Goal: Task Accomplishment & Management: Manage account settings

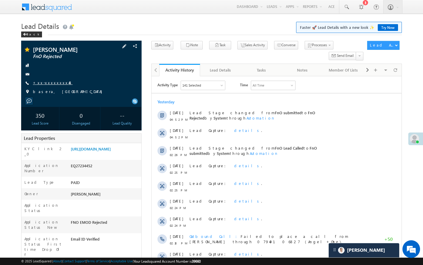
click at [48, 84] on link "+xx-xxxxxxxx48" at bounding box center [53, 82] width 40 height 5
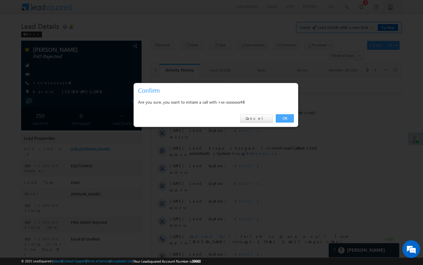
click at [278, 116] on link "OK" at bounding box center [285, 118] width 18 height 8
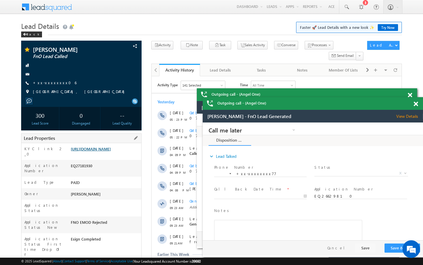
click at [111, 151] on link "https://angelbroking1-pk3em7sa.customui-test.leadsquared.com?leadId=71ef80b3-ef…" at bounding box center [91, 148] width 40 height 5
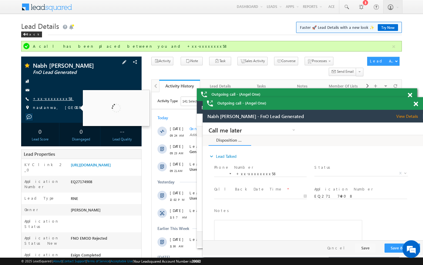
click at [54, 98] on link "+xx-xxxxxxxx58" at bounding box center [53, 98] width 41 height 5
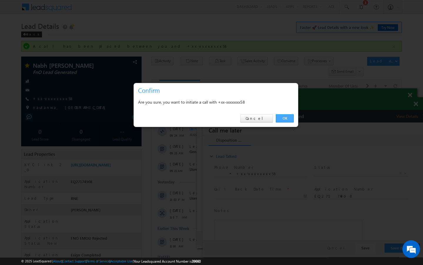
click at [282, 118] on link "OK" at bounding box center [285, 118] width 18 height 8
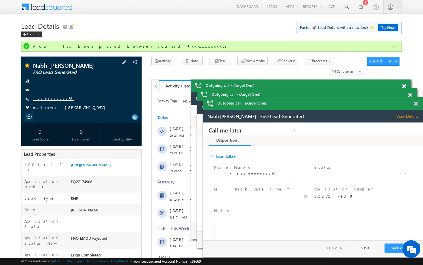
click at [40, 97] on link "+xx-xxxxxxxx58" at bounding box center [53, 98] width 41 height 5
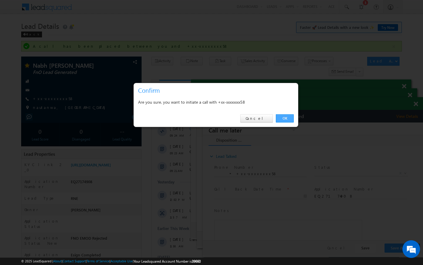
click at [287, 114] on link "OK" at bounding box center [285, 118] width 18 height 8
